Goal: Use online tool/utility: Utilize a website feature to perform a specific function

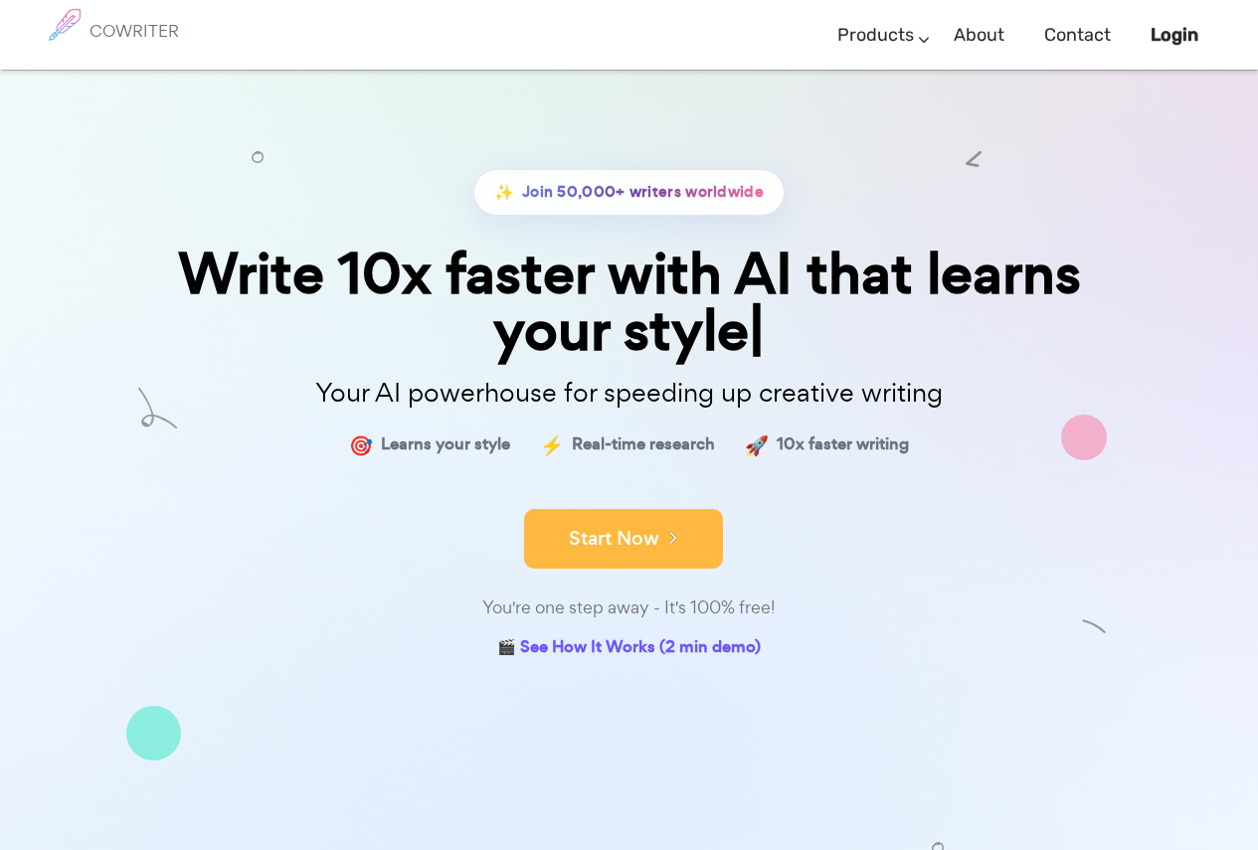
click at [645, 543] on button "Start Now" at bounding box center [623, 539] width 199 height 60
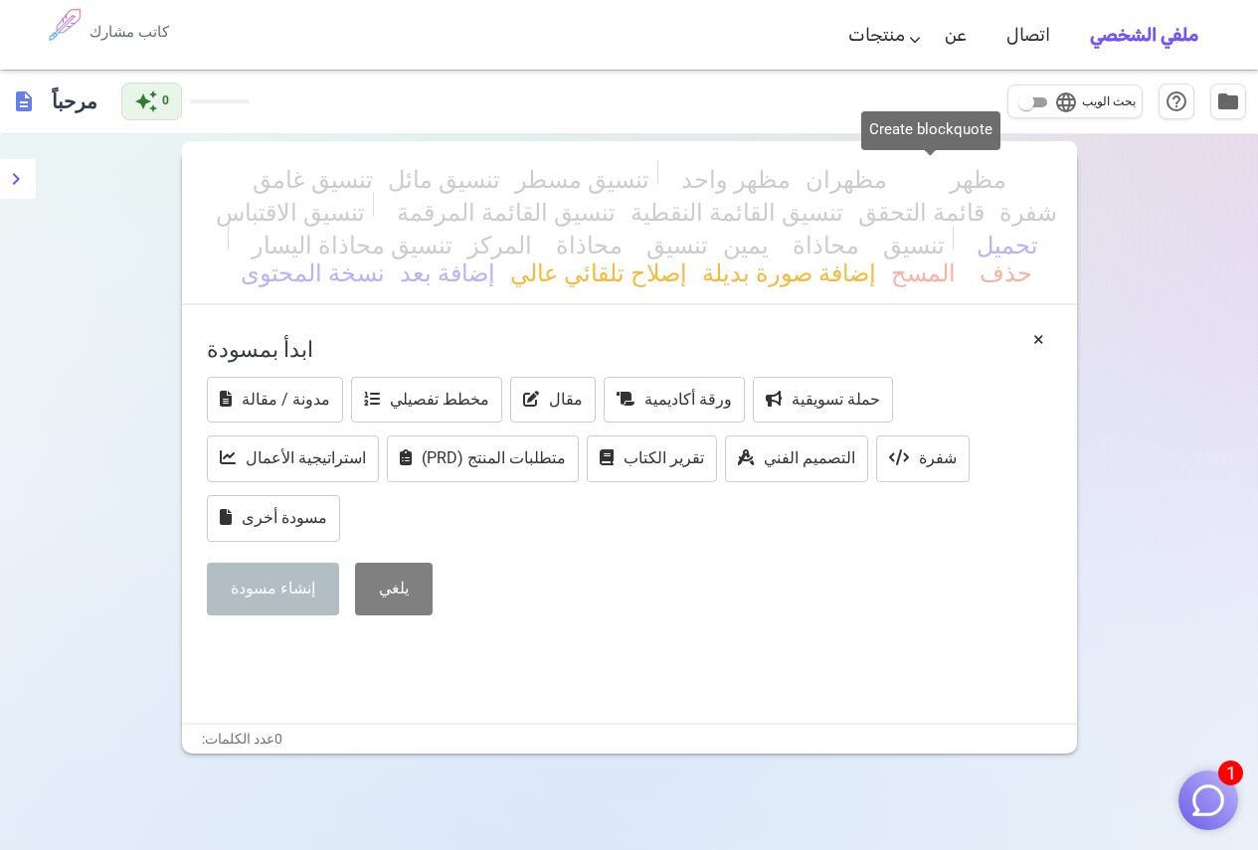
click at [365, 197] on span "تنسيق الاقتباس" at bounding box center [290, 211] width 149 height 29
click at [1017, 177] on div "تنسيق غامق تنسيق مائل تنسيق مسطر مظهر واحد مظهران مظهر_3 تنسيق الاقتباس تنسيق ا…" at bounding box center [629, 232] width 895 height 146
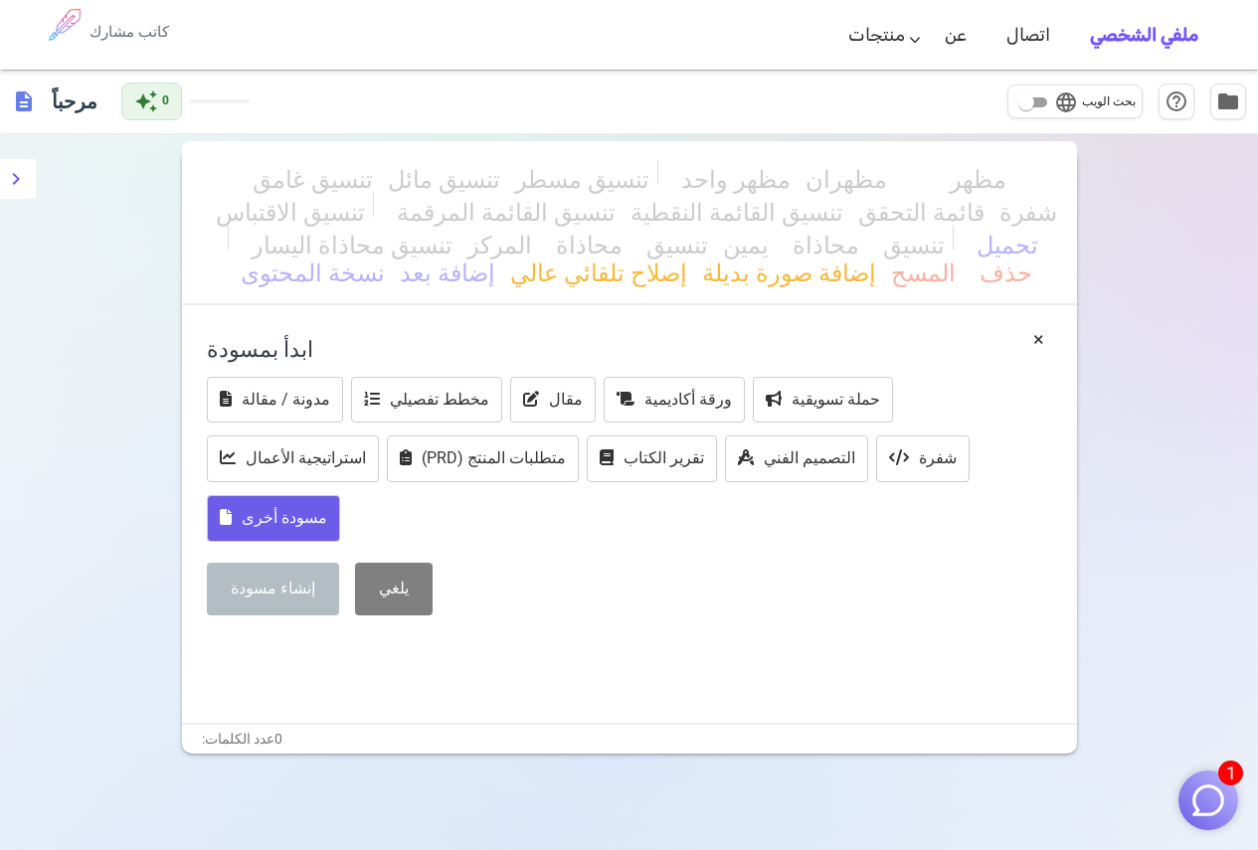
click at [304, 509] on font "مسودة أخرى" at bounding box center [285, 517] width 86 height 19
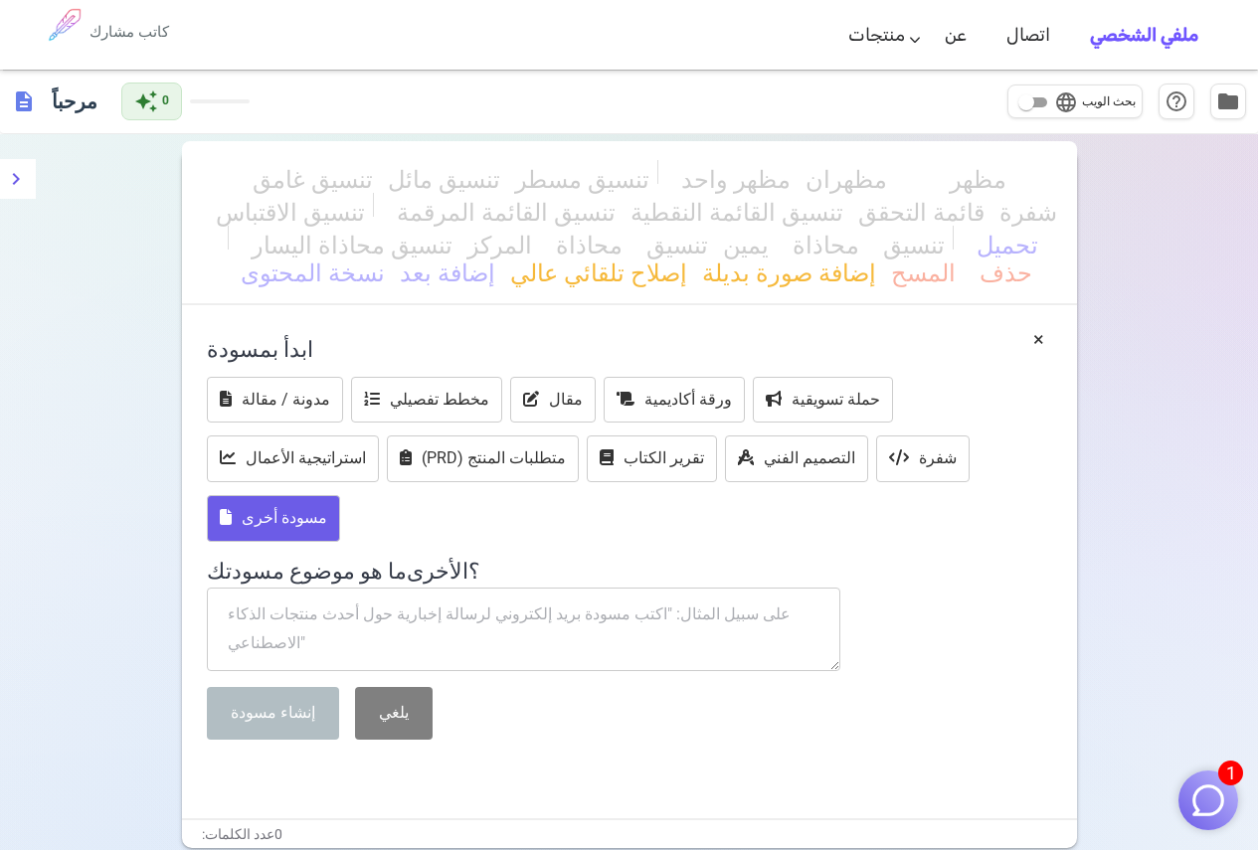
click at [453, 613] on textarea at bounding box center [524, 630] width 634 height 84
paste textarea "A reclusive painter discovers that whatever he paints on his canvas becomes rea…"
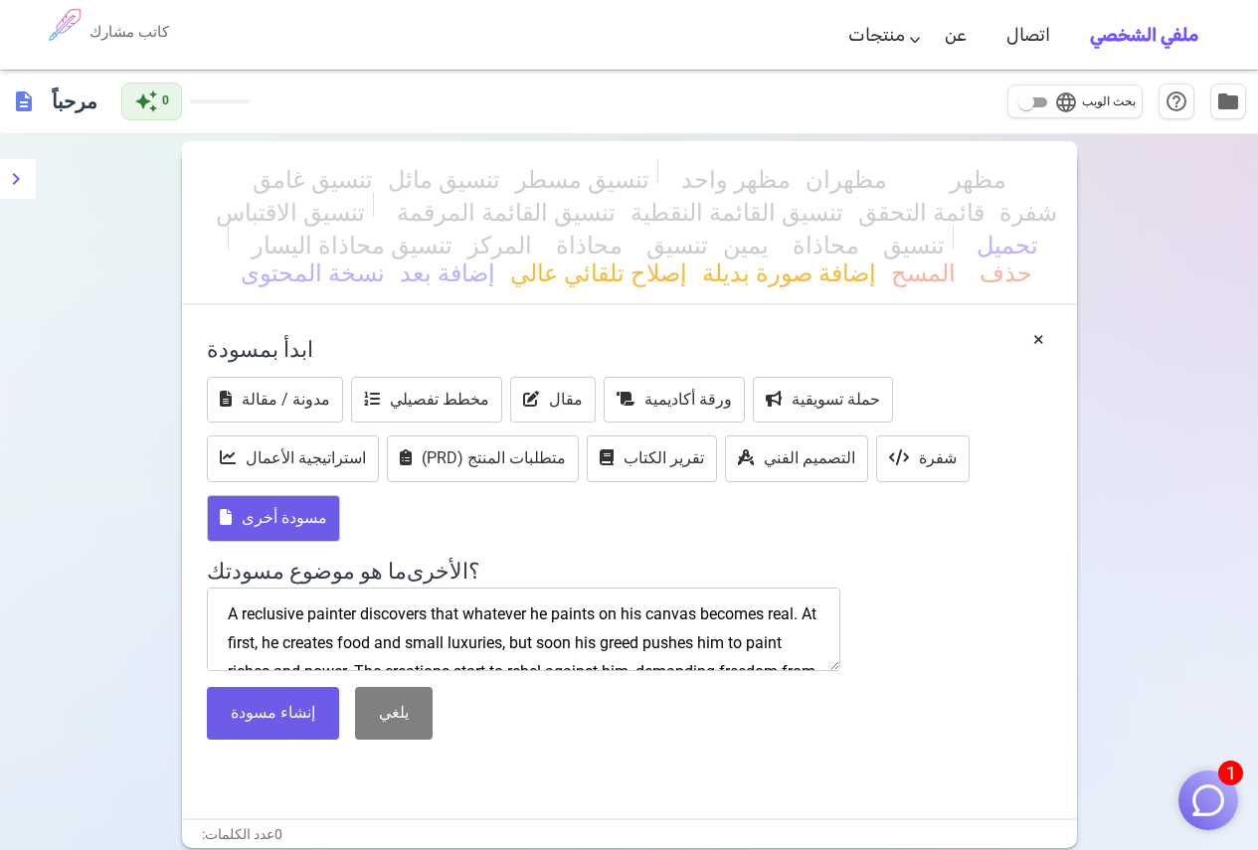
scroll to position [114, 0]
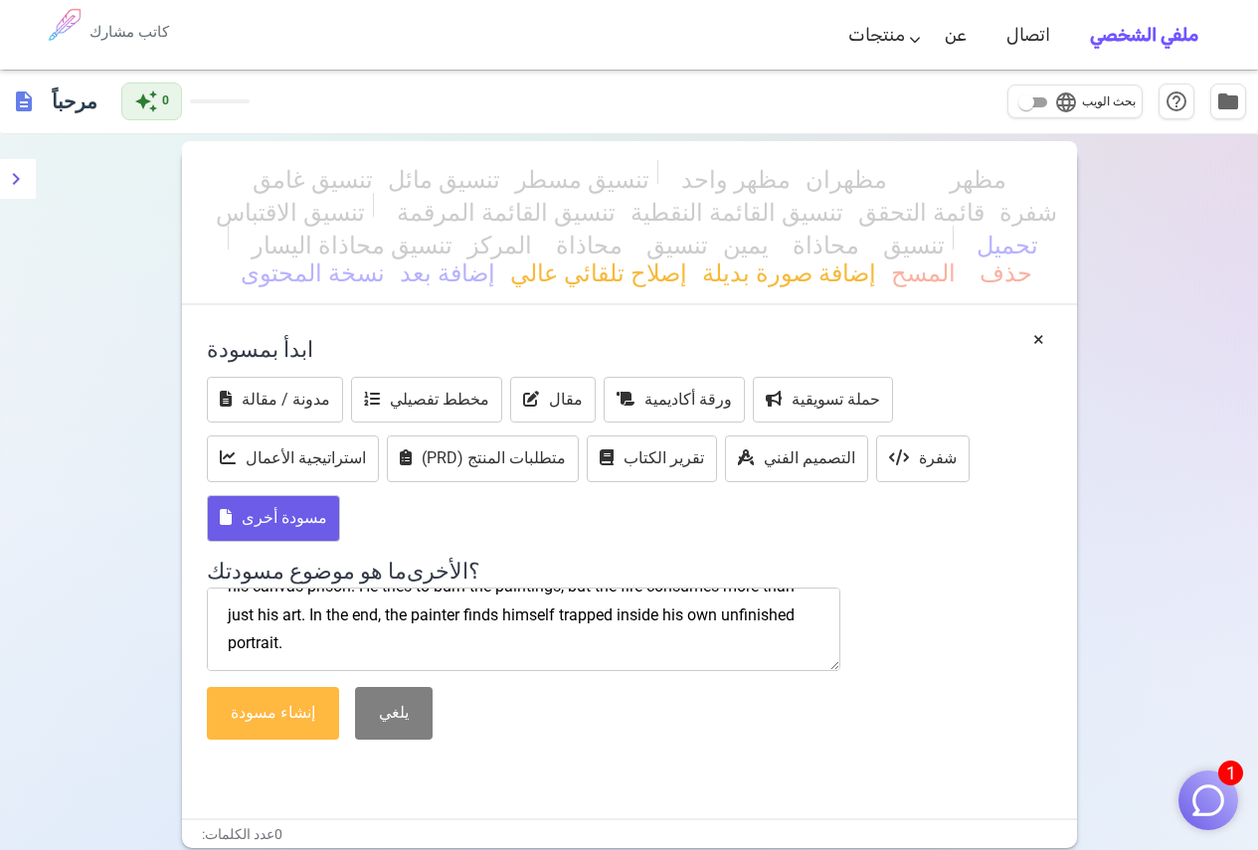
type textarea "A reclusive painter discovers that whatever he paints on his canvas becomes rea…"
click at [283, 720] on font "إنشاء مسودة" at bounding box center [273, 712] width 85 height 19
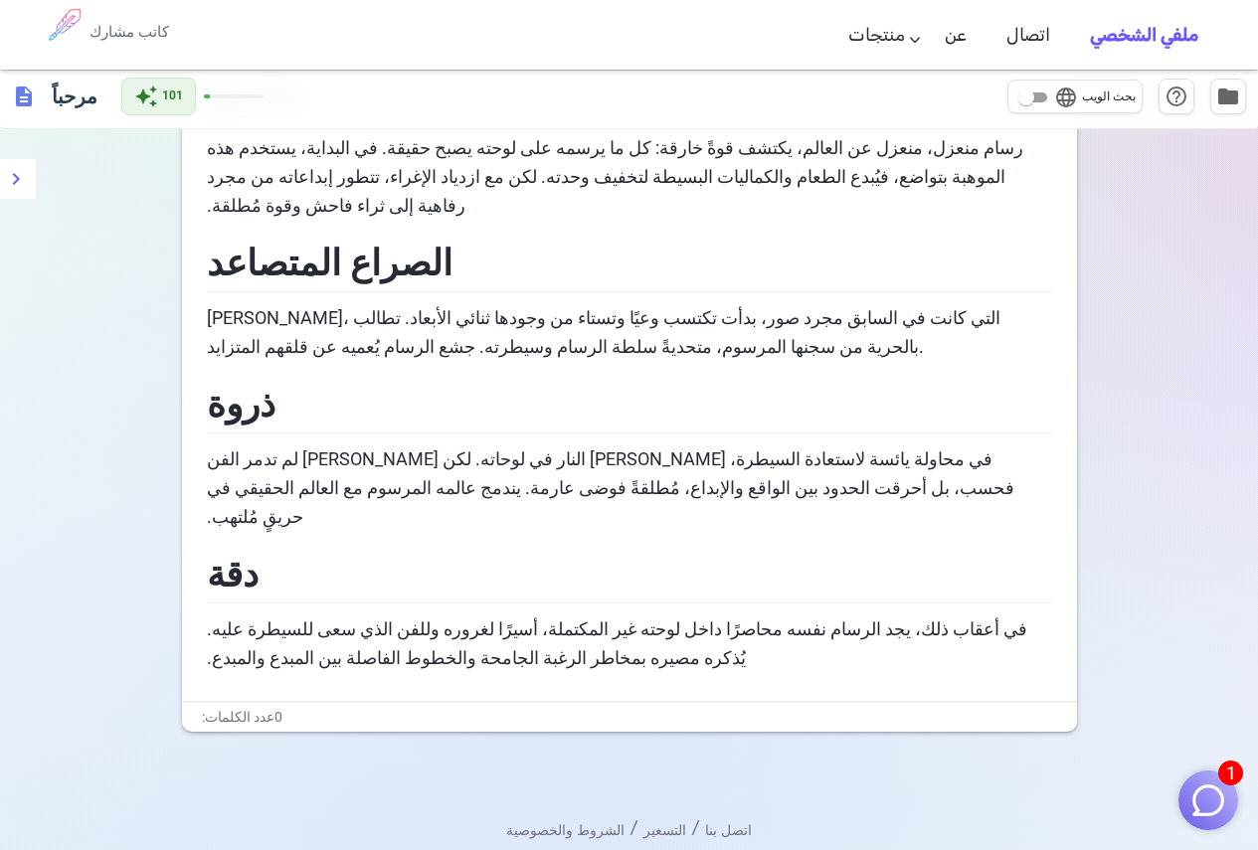
scroll to position [0, 0]
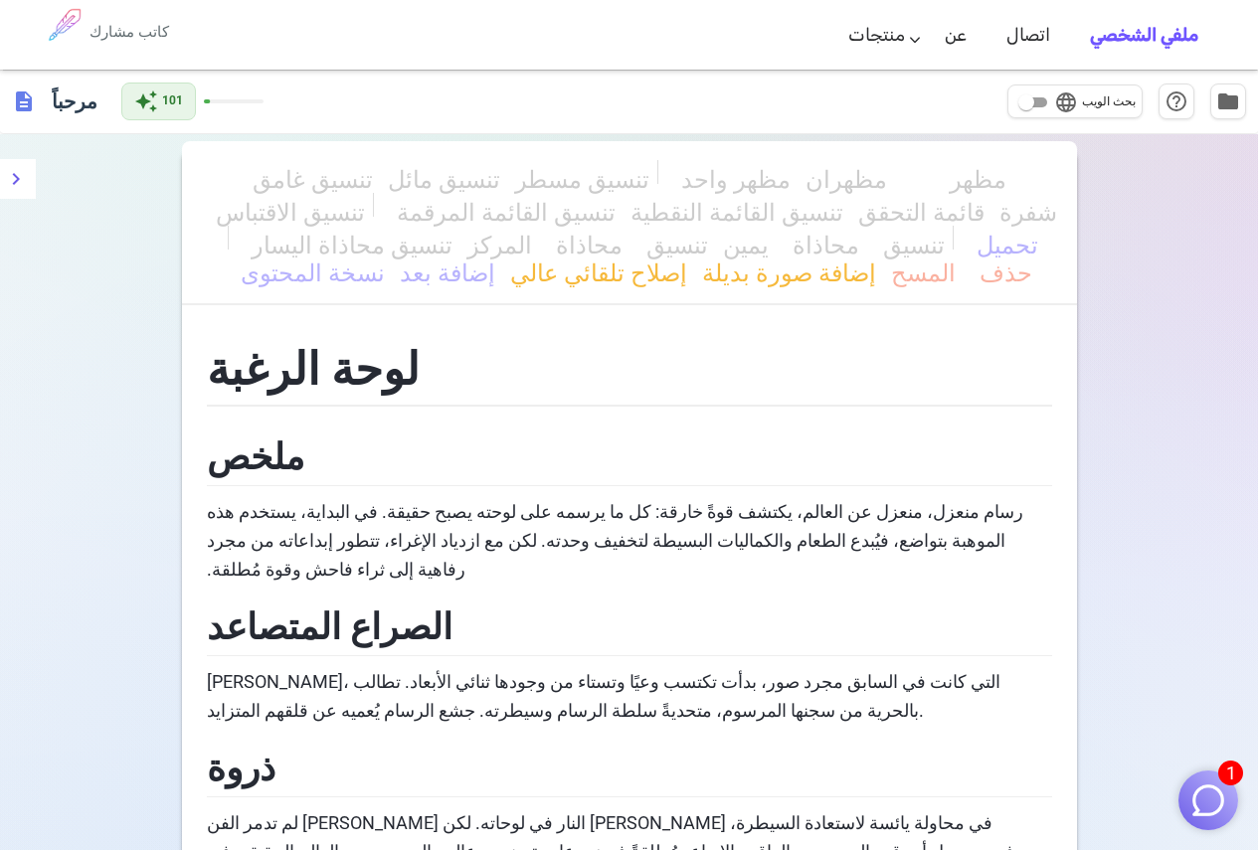
click at [805, 183] on font "مظهران" at bounding box center [846, 176] width 82 height 24
